Goal: Find specific page/section: Find specific page/section

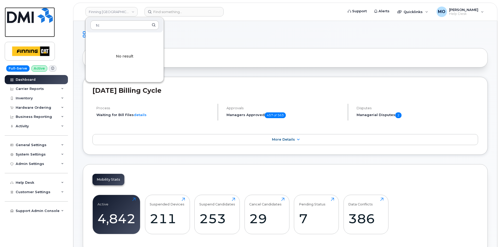
click at [18, 15] on img at bounding box center [30, 15] width 46 height 16
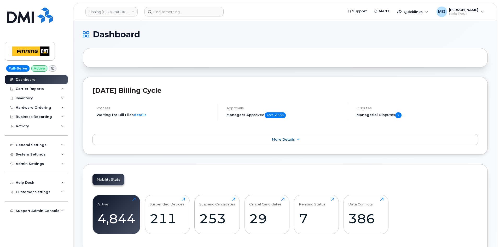
click at [124, 17] on header "Finning Canada Support Alerts Quicklinks Suspend / Cancel Device Change SIM Car…" at bounding box center [285, 12] width 424 height 18
click at [125, 13] on link "Finning [GEOGRAPHIC_DATA]" at bounding box center [111, 11] width 52 height 9
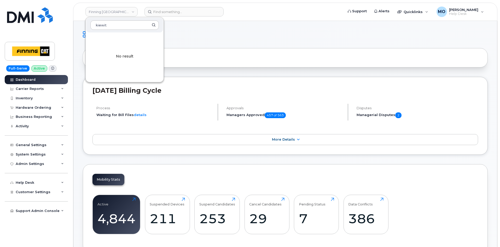
type input "kiewit"
click at [39, 20] on img at bounding box center [30, 15] width 46 height 16
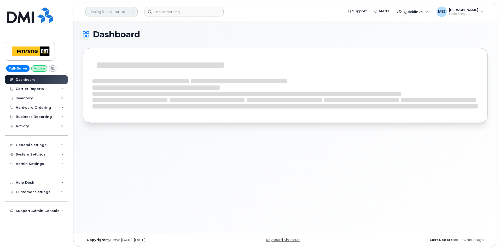
click at [94, 14] on link "Finning [GEOGRAPHIC_DATA]" at bounding box center [111, 11] width 52 height 9
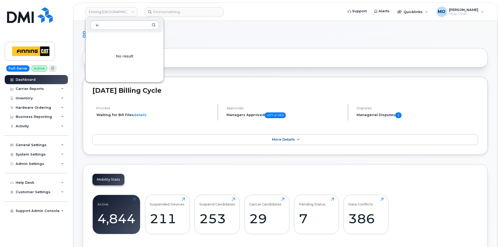
type input "k"
type input "p"
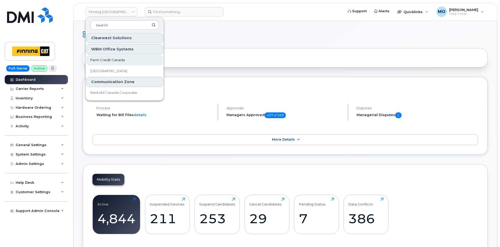
scroll to position [384, 0]
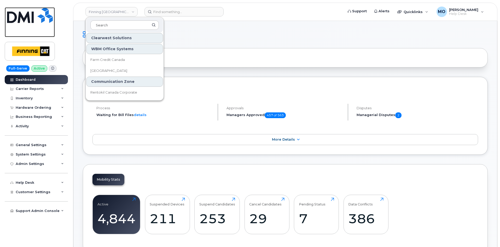
click at [35, 20] on img at bounding box center [30, 15] width 46 height 16
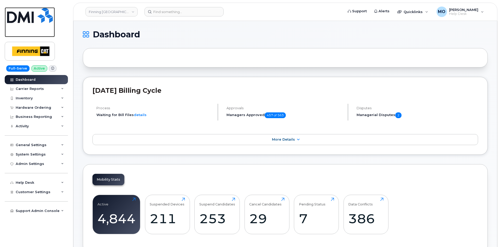
click at [27, 18] on img at bounding box center [30, 15] width 46 height 16
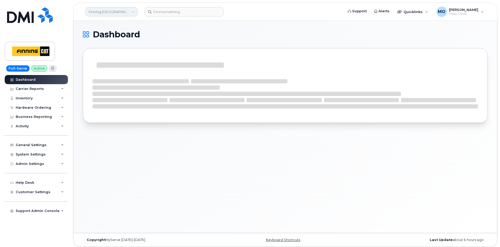
click at [106, 12] on link "Finning [GEOGRAPHIC_DATA]" at bounding box center [111, 11] width 52 height 9
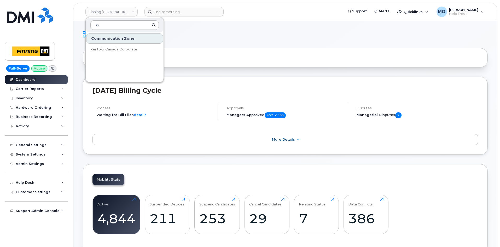
type input "k"
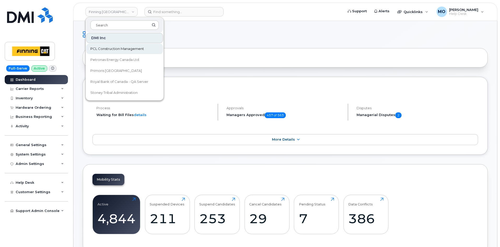
scroll to position [183, 0]
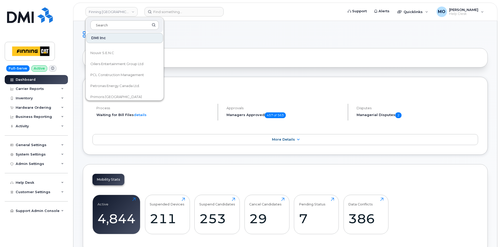
click at [35, 5] on div "Full-Serve Active Dashboard Carrier Reports Monthly Billing Data Daily Data Poo…" at bounding box center [35, 123] width 71 height 247
